Goal: Task Accomplishment & Management: Use online tool/utility

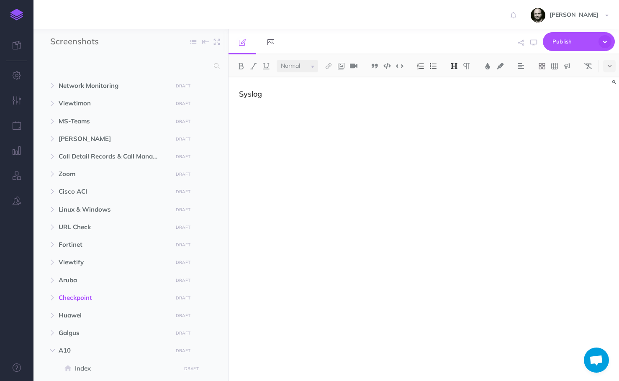
select select "null"
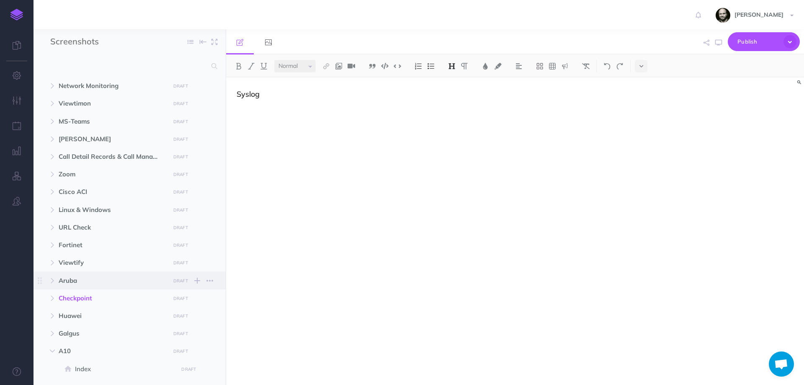
click at [70, 278] on span "Aruba" at bounding box center [112, 280] width 106 height 10
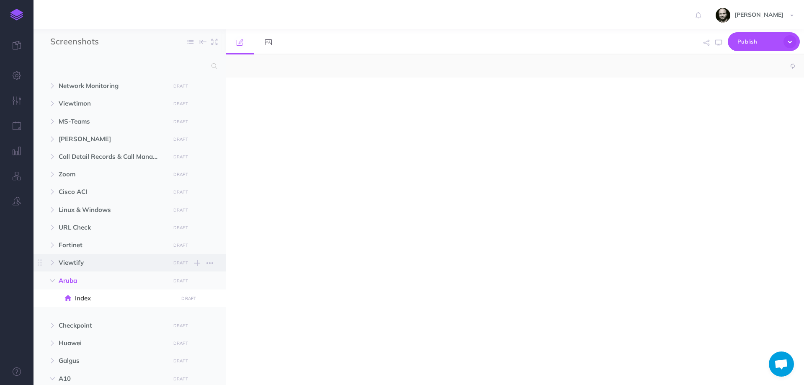
select select "null"
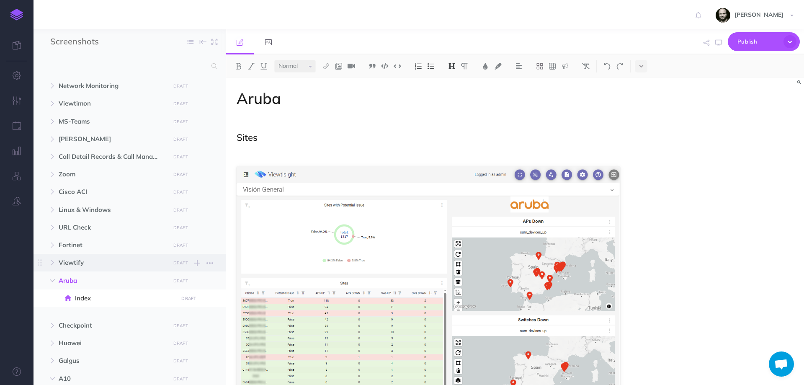
click at [70, 262] on span "Viewtify" at bounding box center [112, 262] width 106 height 10
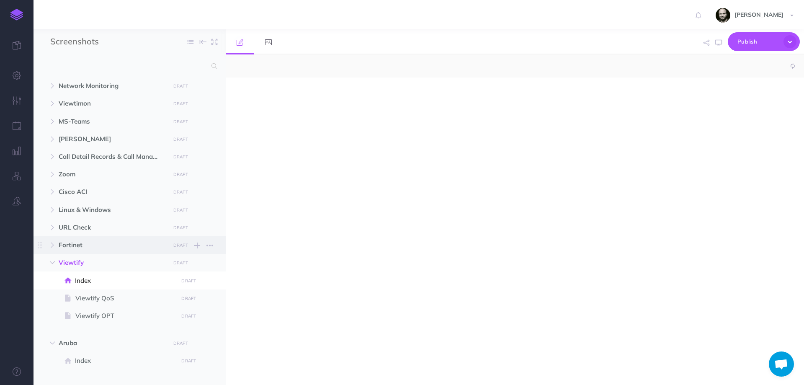
select select "null"
click at [71, 245] on span "Fortinet" at bounding box center [112, 245] width 106 height 10
select select "null"
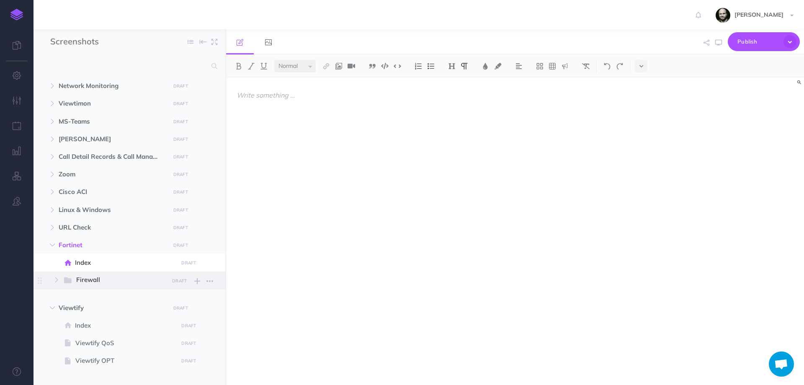
click at [77, 280] on span "Firewall" at bounding box center [119, 280] width 87 height 11
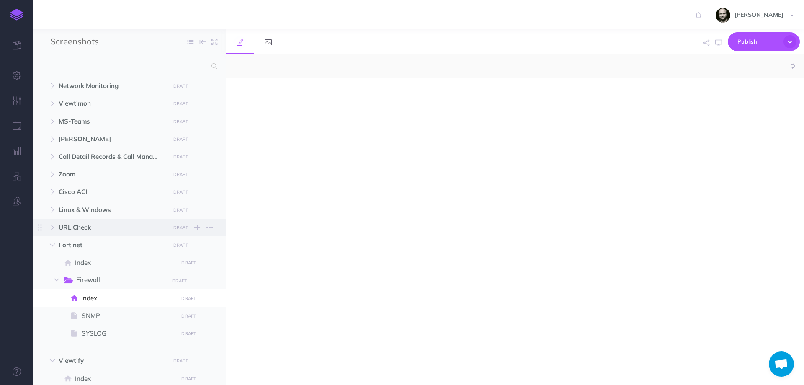
select select "null"
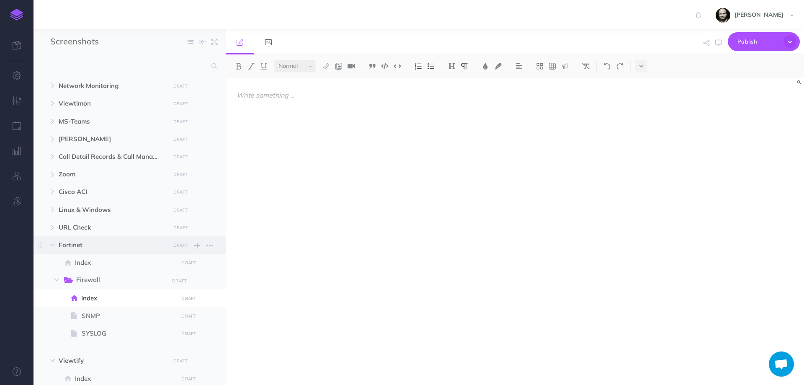
click at [72, 242] on span "Fortinet" at bounding box center [112, 245] width 106 height 10
select select "null"
click at [93, 277] on span "Firewall" at bounding box center [119, 280] width 87 height 11
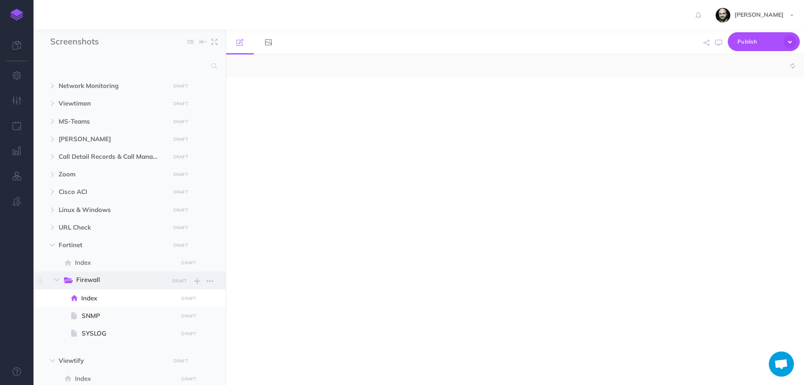
select select "null"
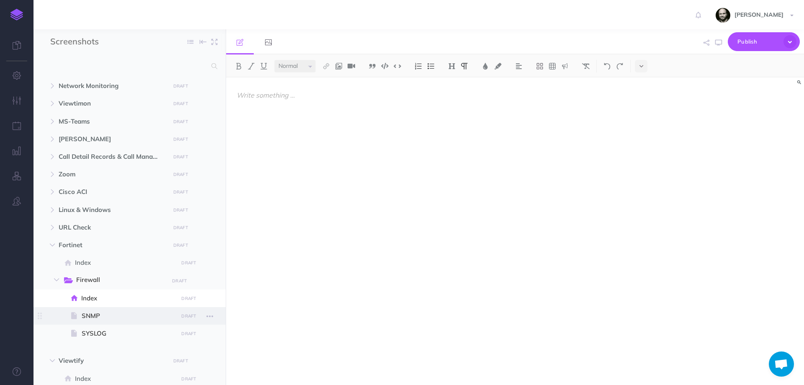
click at [94, 317] on span "SNMP" at bounding box center [129, 316] width 94 height 10
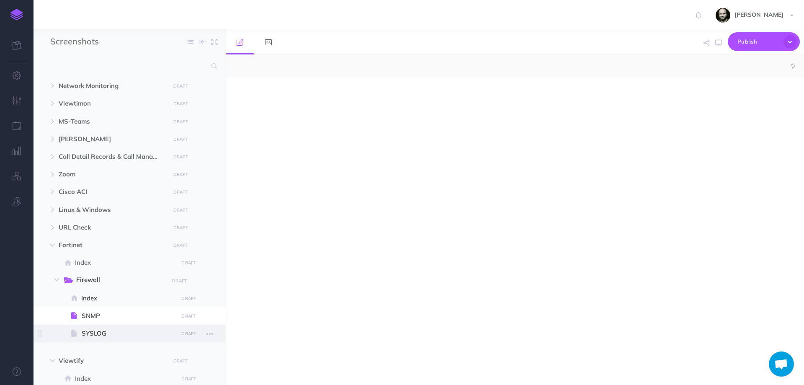
select select "null"
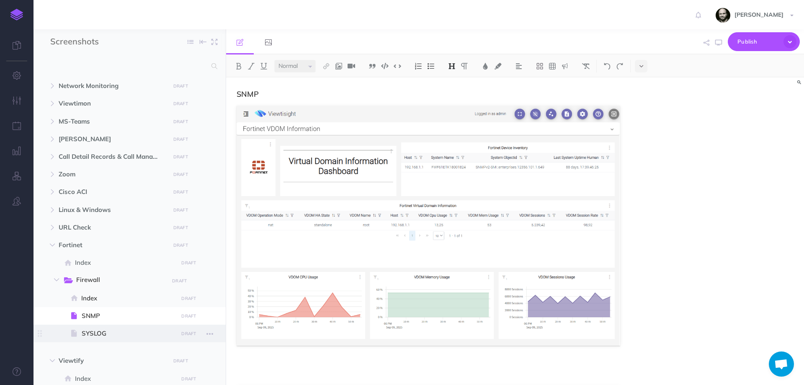
click at [93, 336] on span "SYSLOG" at bounding box center [129, 333] width 94 height 10
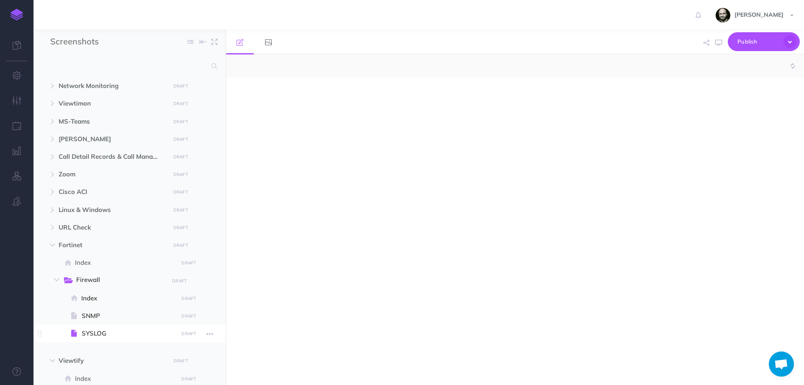
select select "null"
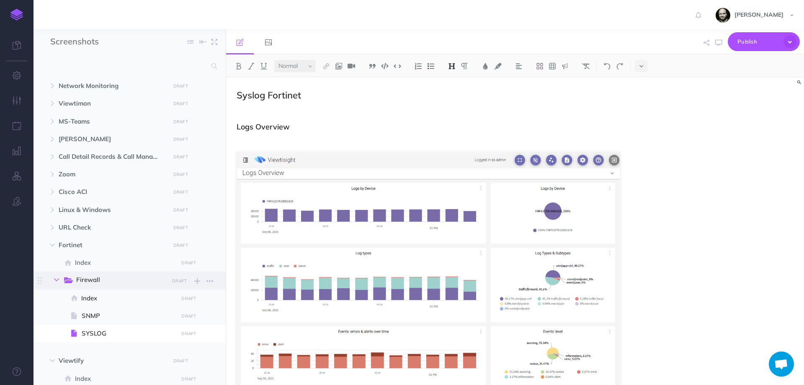
click at [57, 277] on icon "button" at bounding box center [56, 279] width 5 height 5
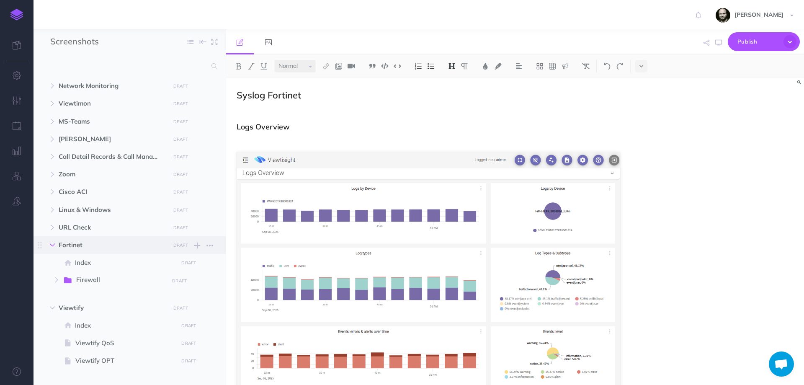
click at [55, 244] on icon "button" at bounding box center [52, 244] width 5 height 5
click at [53, 245] on icon "button" at bounding box center [52, 244] width 5 height 5
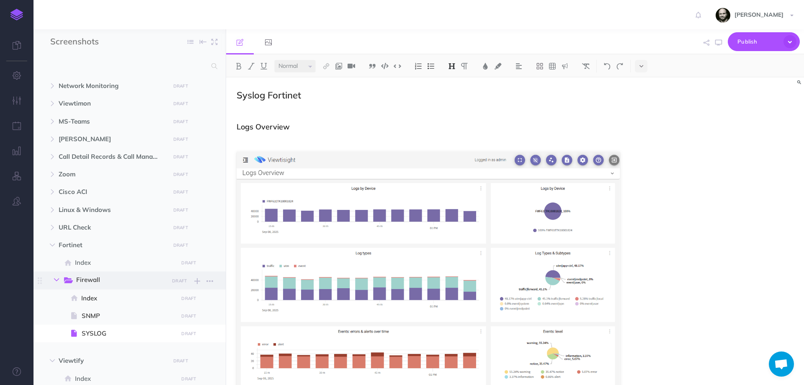
click at [53, 282] on button "button" at bounding box center [56, 280] width 15 height 10
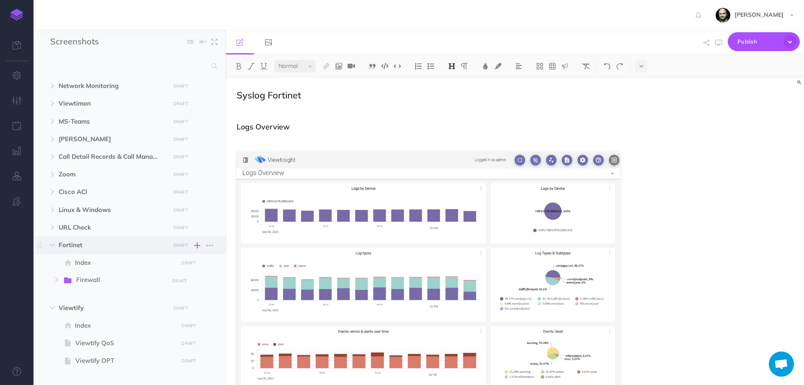
click at [197, 245] on icon "button" at bounding box center [197, 245] width 6 height 10
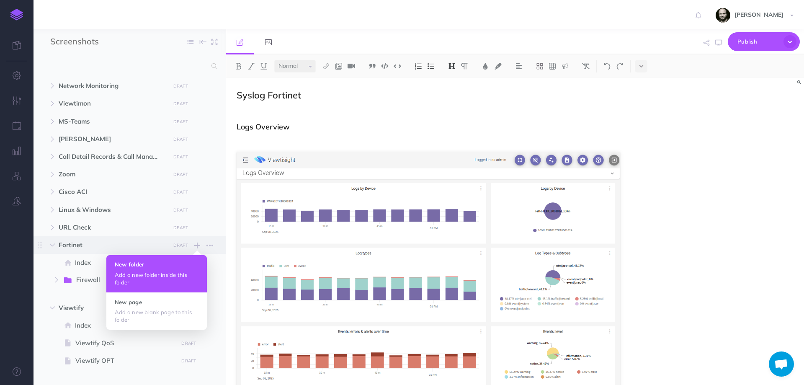
click at [173, 276] on p "Add a new folder inside this folder" at bounding box center [157, 278] width 84 height 15
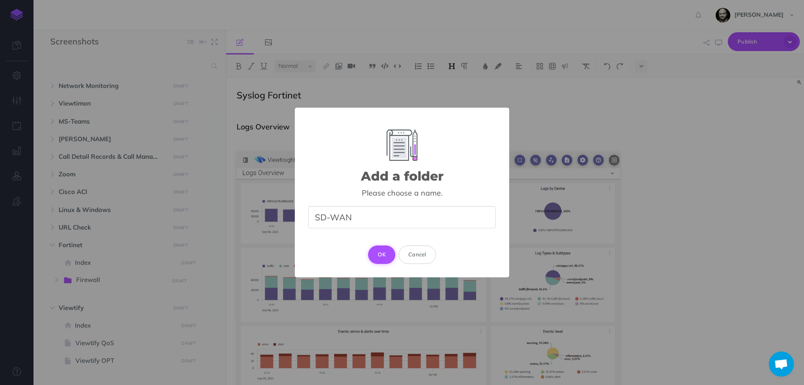
type input "SD-WAN"
click at [380, 256] on button "OK" at bounding box center [381, 254] width 27 height 18
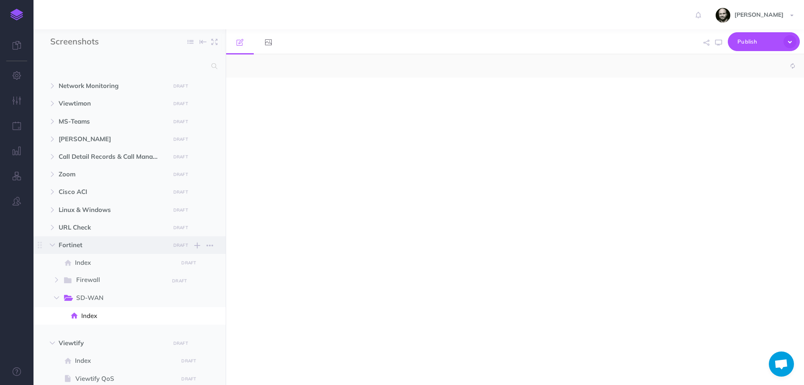
select select "null"
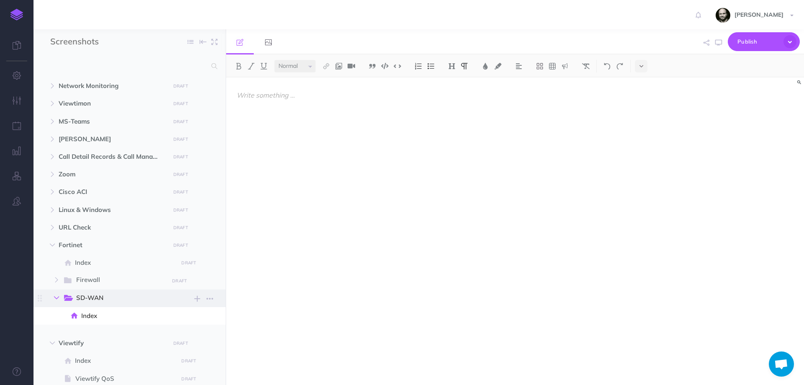
click at [54, 293] on button "button" at bounding box center [56, 298] width 15 height 10
click at [54, 243] on icon "button" at bounding box center [52, 244] width 5 height 5
click at [50, 263] on icon "button" at bounding box center [52, 262] width 5 height 5
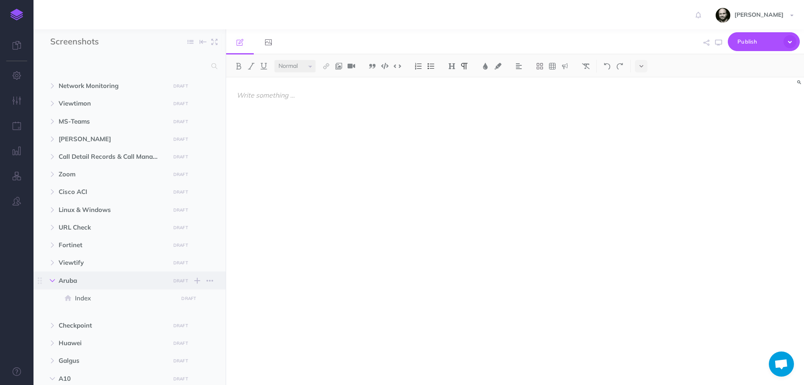
click at [49, 281] on button "button" at bounding box center [52, 280] width 15 height 10
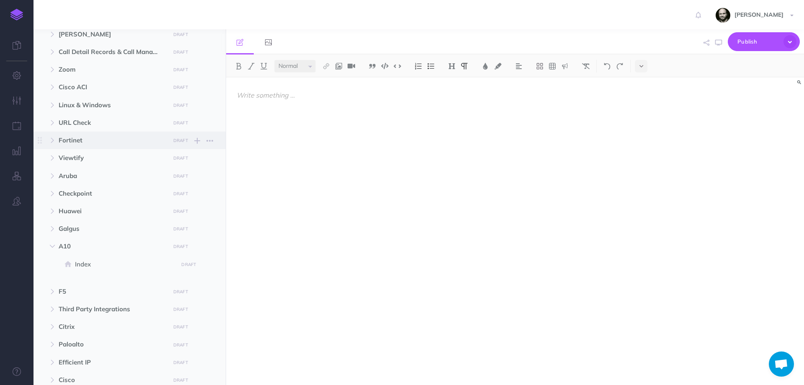
scroll to position [167, 0]
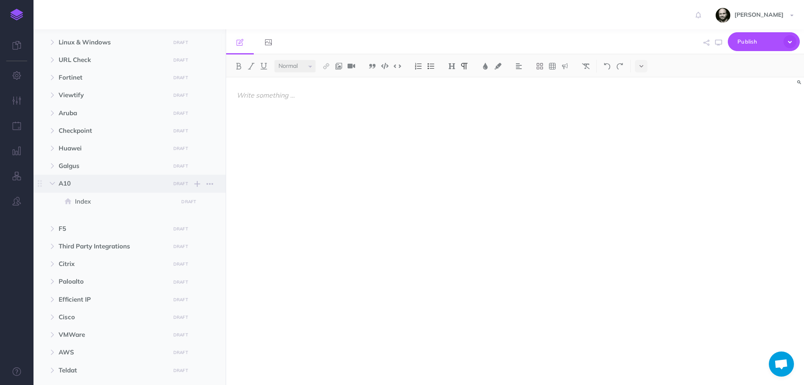
click at [59, 178] on span "A10 DRAFT Publish these changes Nevermind Publish New folder Add a new folder i…" at bounding box center [139, 184] width 161 height 18
select select "null"
click at [49, 184] on button "button" at bounding box center [52, 183] width 15 height 10
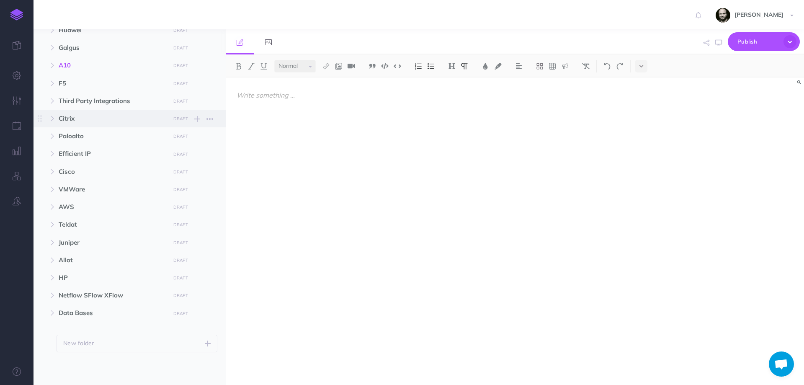
scroll to position [286, 0]
click at [64, 259] on span "Allot" at bounding box center [112, 259] width 106 height 10
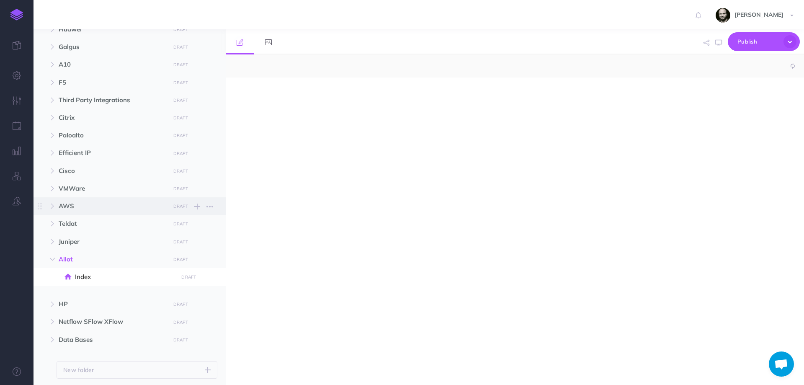
select select "null"
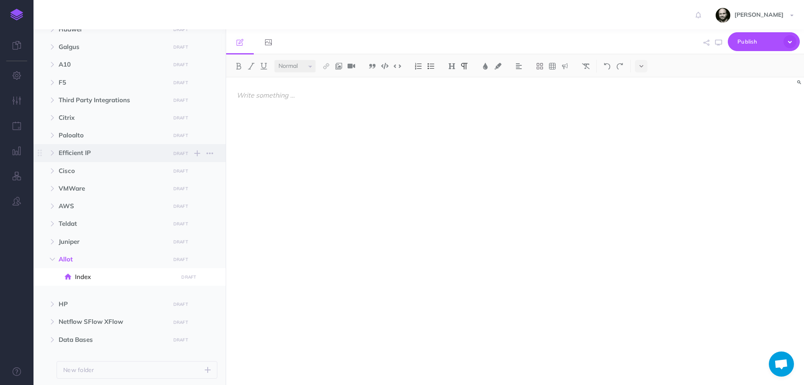
click at [64, 149] on span "Efficient IP" at bounding box center [112, 153] width 106 height 10
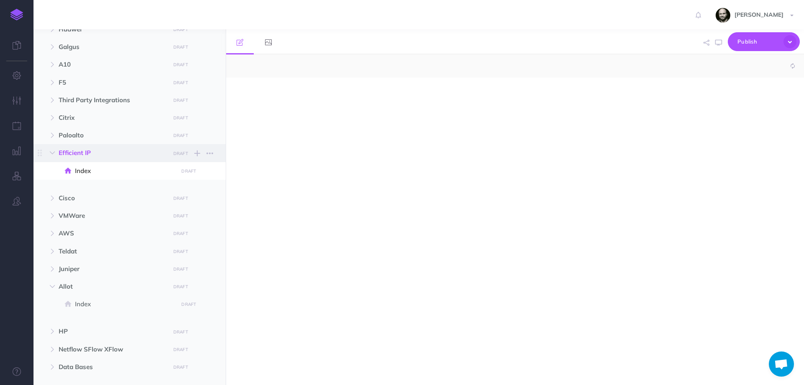
select select "null"
click at [55, 153] on button "button" at bounding box center [52, 153] width 15 height 10
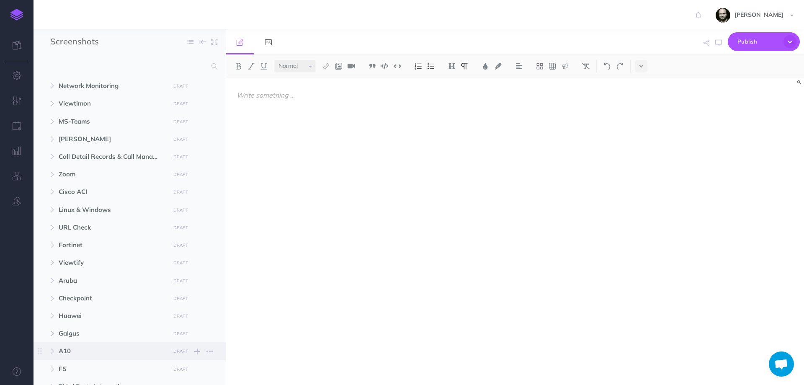
scroll to position [314, 0]
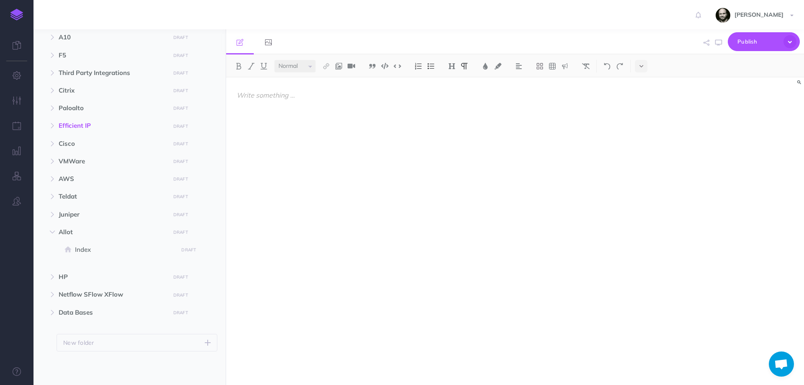
click at [371, 253] on div at bounding box center [428, 226] width 404 height 299
click at [203, 342] on button "New folder" at bounding box center [137, 343] width 161 height 18
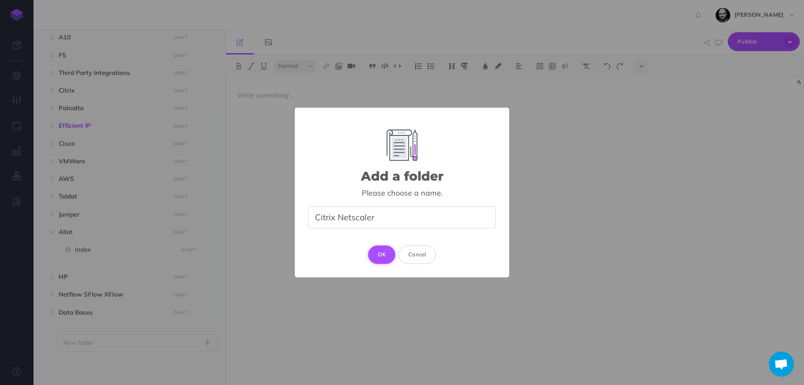
type input "Citrix Netscaler"
click at [381, 255] on button "OK" at bounding box center [381, 254] width 27 height 18
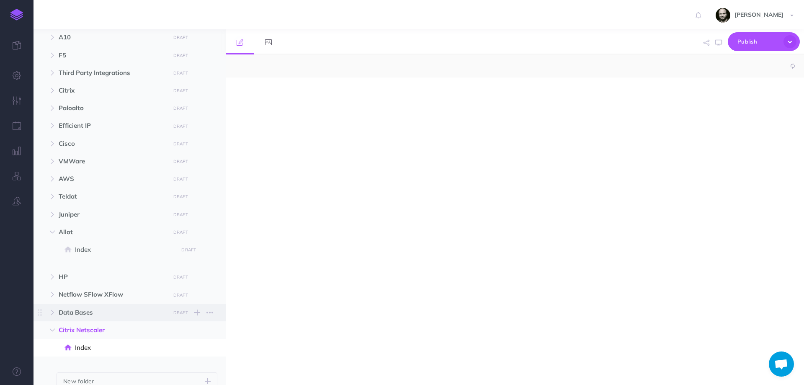
select select "null"
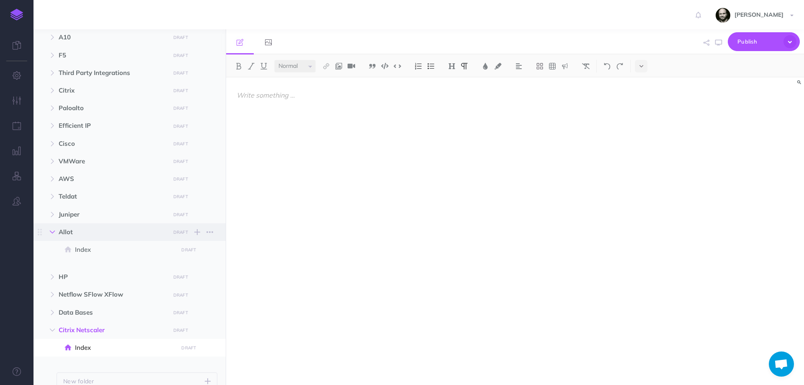
click at [49, 233] on button "button" at bounding box center [52, 232] width 15 height 10
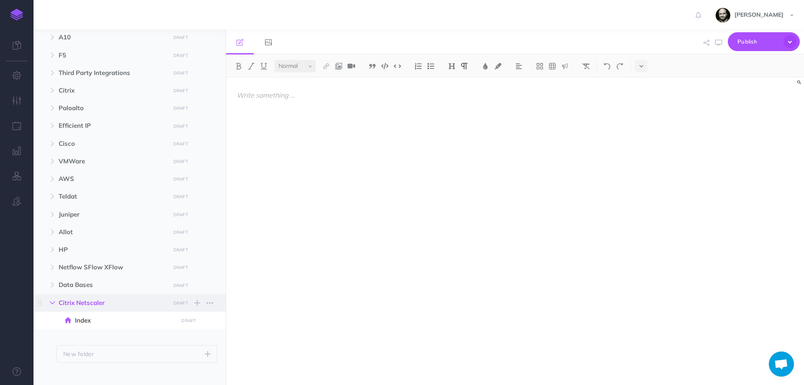
click at [49, 299] on button "button" at bounding box center [52, 303] width 15 height 10
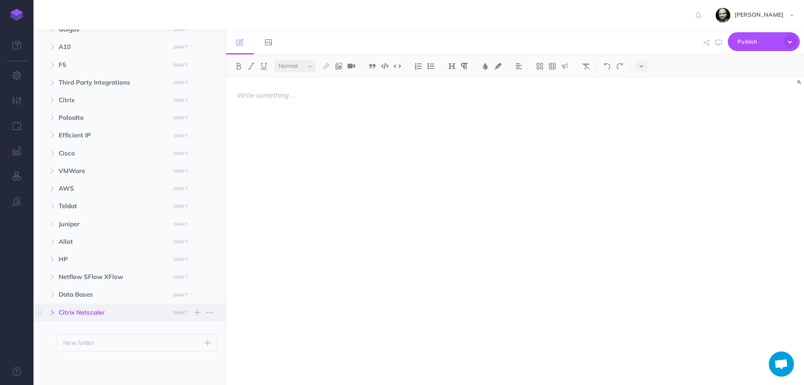
scroll to position [304, 0]
click at [384, 325] on div at bounding box center [428, 226] width 404 height 299
click at [447, 279] on div at bounding box center [428, 226] width 404 height 299
click at [359, 196] on div at bounding box center [428, 226] width 404 height 299
